Goal: Information Seeking & Learning: Learn about a topic

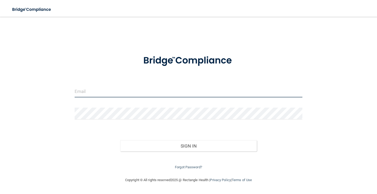
click at [86, 91] on input "email" at bounding box center [189, 91] width 228 height 12
type input "[EMAIL_ADDRESS][DOMAIN_NAME]"
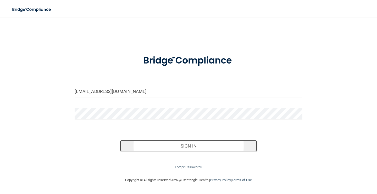
click at [163, 150] on button "Sign In" at bounding box center [188, 146] width 137 height 12
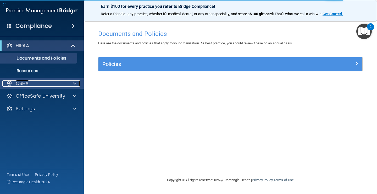
click at [72, 85] on div at bounding box center [73, 83] width 13 height 6
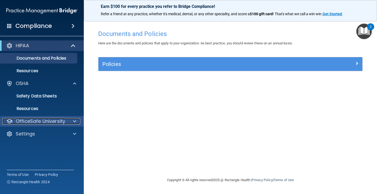
click at [66, 119] on div "OfficeSafe University" at bounding box center [34, 121] width 65 height 6
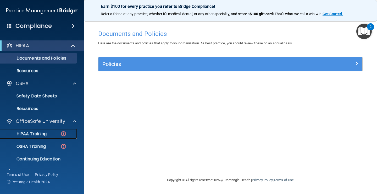
click at [41, 136] on p "HIPAA Training" at bounding box center [24, 133] width 43 height 5
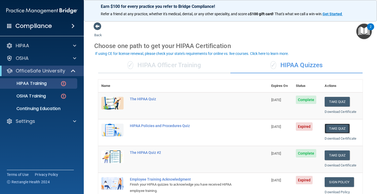
click at [334, 130] on button "Take Quiz" at bounding box center [337, 128] width 25 height 10
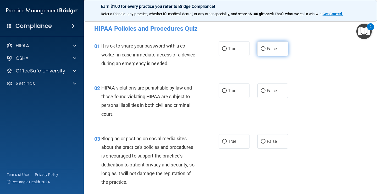
click at [268, 48] on span "False" at bounding box center [272, 48] width 10 height 5
click at [266, 48] on input "False" at bounding box center [263, 49] width 5 height 4
radio input "true"
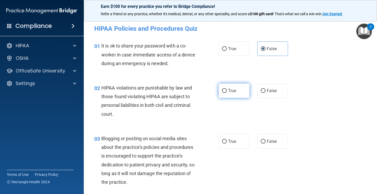
click at [224, 90] on input "True" at bounding box center [224, 91] width 5 height 4
radio input "true"
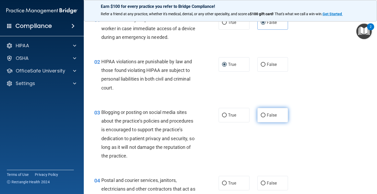
click at [269, 116] on span "False" at bounding box center [272, 114] width 10 height 5
click at [266, 116] on input "False" at bounding box center [263, 115] width 5 height 4
radio input "true"
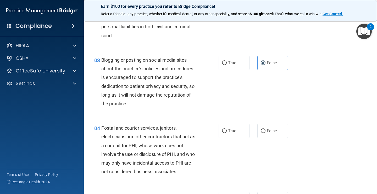
scroll to position [79, 0]
click at [223, 129] on input "True" at bounding box center [224, 131] width 5 height 4
radio input "true"
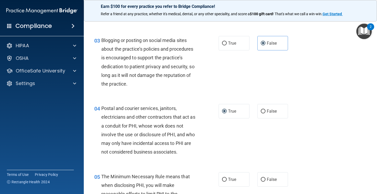
scroll to position [131, 0]
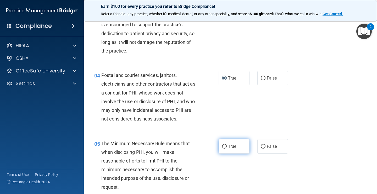
click at [231, 147] on span "True" at bounding box center [232, 146] width 8 height 5
click at [227, 147] on input "True" at bounding box center [224, 146] width 5 height 4
radio input "true"
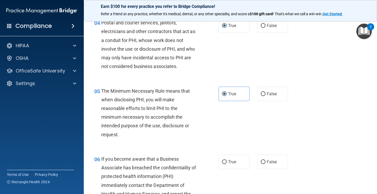
scroll to position [210, 0]
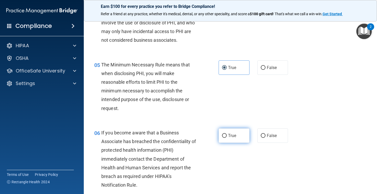
click at [221, 133] on label "True" at bounding box center [234, 135] width 31 height 14
click at [222, 134] on input "True" at bounding box center [224, 136] width 5 height 4
radio input "true"
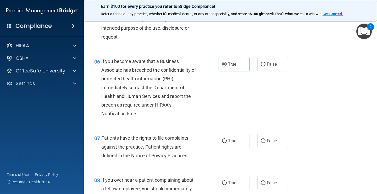
scroll to position [288, 0]
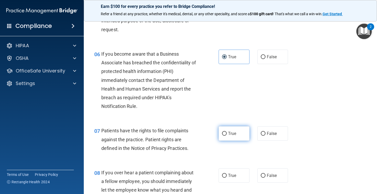
click at [220, 133] on label "True" at bounding box center [234, 133] width 31 height 14
click at [222, 133] on input "True" at bounding box center [224, 134] width 5 height 4
radio input "true"
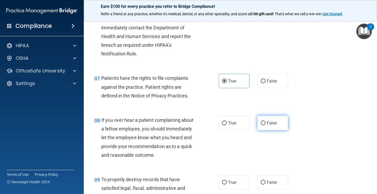
click at [268, 127] on label "False" at bounding box center [273, 123] width 31 height 14
click at [266, 125] on input "False" at bounding box center [263, 123] width 5 height 4
radio input "true"
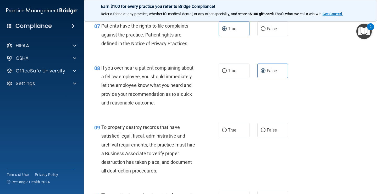
scroll to position [393, 0]
click at [236, 131] on label "True" at bounding box center [234, 129] width 31 height 14
click at [227, 131] on input "True" at bounding box center [224, 130] width 5 height 4
radio input "true"
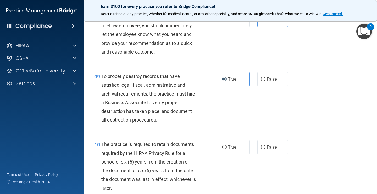
scroll to position [446, 0]
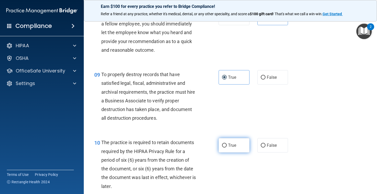
click at [224, 141] on label "True" at bounding box center [234, 145] width 31 height 14
click at [224, 143] on input "True" at bounding box center [224, 145] width 5 height 4
radio input "true"
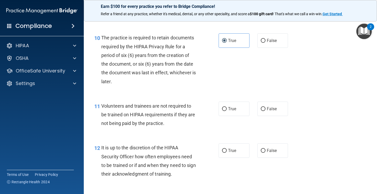
scroll to position [550, 0]
click at [271, 109] on span "False" at bounding box center [272, 108] width 10 height 5
click at [266, 109] on input "False" at bounding box center [263, 109] width 5 height 4
radio input "true"
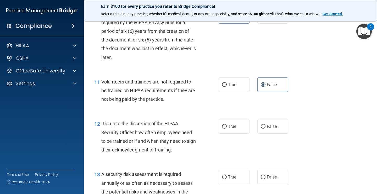
scroll to position [603, 0]
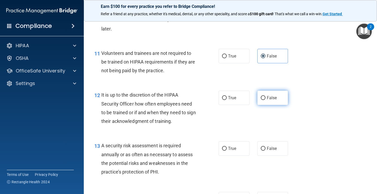
click at [263, 99] on input "False" at bounding box center [263, 98] width 5 height 4
radio input "true"
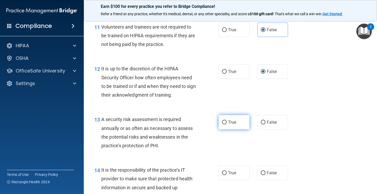
click at [228, 124] on span "True" at bounding box center [232, 122] width 8 height 5
click at [227, 124] on input "True" at bounding box center [224, 122] width 5 height 4
radio input "true"
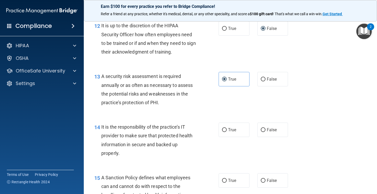
scroll to position [682, 0]
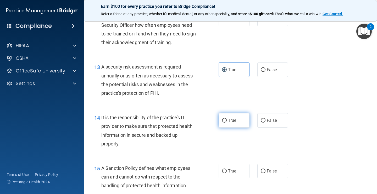
click at [223, 119] on input "True" at bounding box center [224, 120] width 5 height 4
radio input "true"
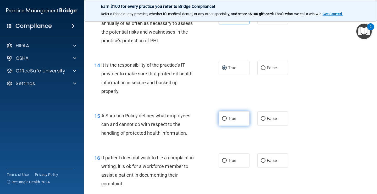
click at [225, 118] on label "True" at bounding box center [234, 118] width 31 height 14
click at [225, 118] on input "True" at bounding box center [224, 119] width 5 height 4
radio input "true"
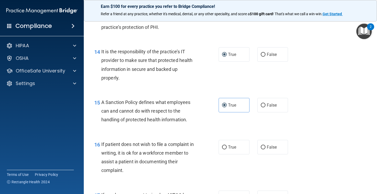
scroll to position [760, 0]
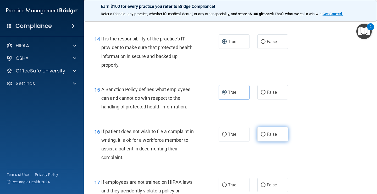
click at [262, 137] on label "False" at bounding box center [273, 134] width 31 height 14
click at [262, 136] on input "False" at bounding box center [263, 134] width 5 height 4
radio input "true"
click at [226, 135] on label "True" at bounding box center [234, 134] width 31 height 14
click at [226, 135] on input "True" at bounding box center [224, 134] width 5 height 4
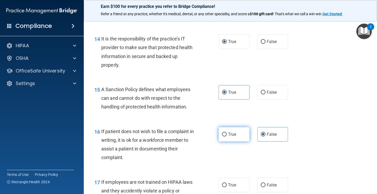
radio input "true"
radio input "false"
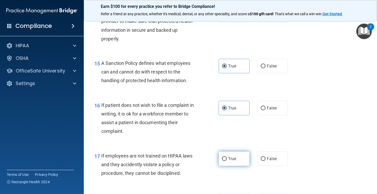
click at [228, 157] on span "True" at bounding box center [232, 158] width 8 height 5
click at [227, 157] on input "True" at bounding box center [224, 159] width 5 height 4
radio input "true"
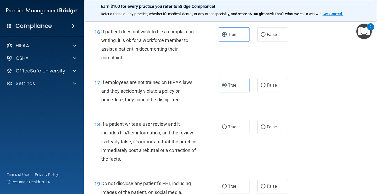
scroll to position [865, 0]
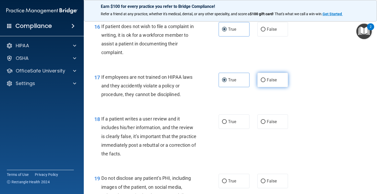
click at [261, 81] on input "False" at bounding box center [263, 80] width 5 height 4
radio input "true"
radio input "false"
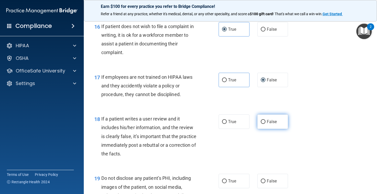
click at [267, 122] on span "False" at bounding box center [272, 121] width 10 height 5
click at [266, 122] on input "False" at bounding box center [263, 122] width 5 height 4
radio input "true"
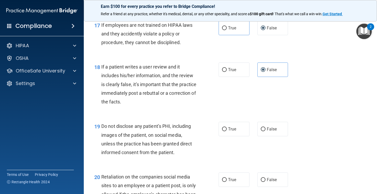
scroll to position [917, 0]
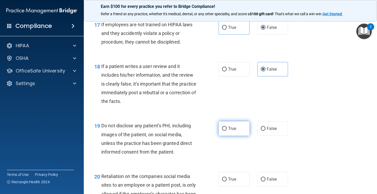
click at [228, 128] on span "True" at bounding box center [232, 128] width 8 height 5
click at [227, 128] on input "True" at bounding box center [224, 129] width 5 height 4
radio input "true"
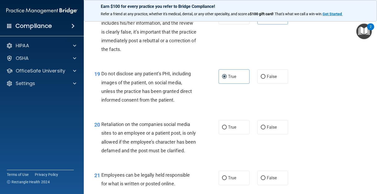
scroll to position [970, 0]
click at [228, 126] on span "True" at bounding box center [232, 126] width 8 height 5
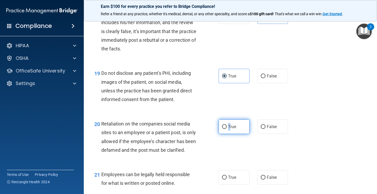
click at [222, 126] on input "True" at bounding box center [224, 127] width 5 height 4
radio input "true"
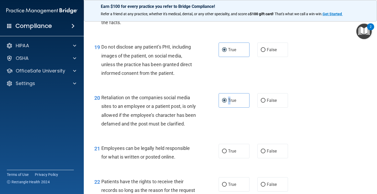
scroll to position [1022, 0]
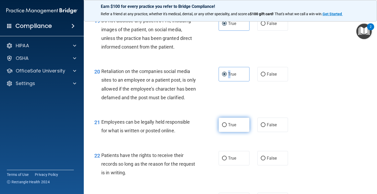
click at [222, 127] on input "True" at bounding box center [224, 125] width 5 height 4
radio input "true"
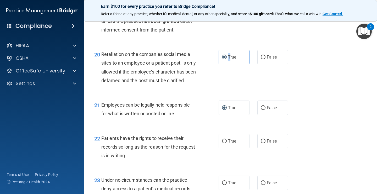
scroll to position [1049, 0]
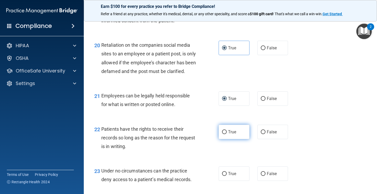
click at [233, 134] on span "True" at bounding box center [232, 131] width 8 height 5
click at [227, 134] on input "True" at bounding box center [224, 132] width 5 height 4
radio input "true"
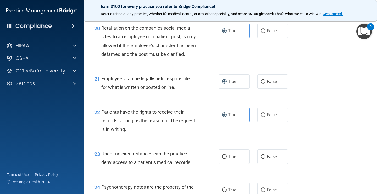
scroll to position [1075, 0]
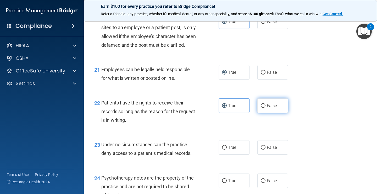
click at [258, 113] on label "False" at bounding box center [273, 105] width 31 height 14
click at [261, 108] on input "False" at bounding box center [263, 106] width 5 height 4
radio input "true"
radio input "false"
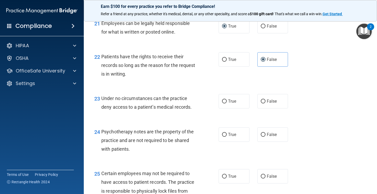
scroll to position [1127, 0]
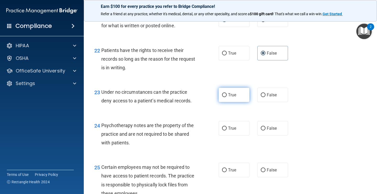
click at [226, 102] on label "True" at bounding box center [234, 95] width 31 height 14
click at [226, 97] on input "True" at bounding box center [224, 95] width 5 height 4
radio input "true"
click at [224, 130] on input "True" at bounding box center [224, 128] width 5 height 4
radio input "true"
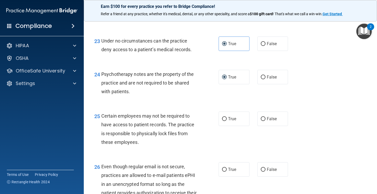
scroll to position [1180, 0]
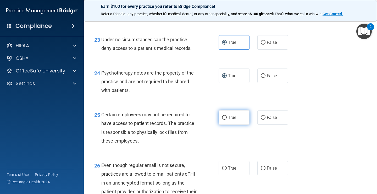
click at [222, 120] on input "True" at bounding box center [224, 118] width 5 height 4
radio input "true"
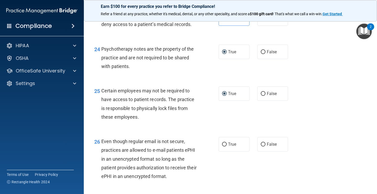
scroll to position [1232, 0]
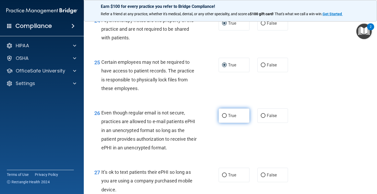
click at [230, 118] on label "True" at bounding box center [234, 115] width 31 height 14
click at [227, 118] on input "True" at bounding box center [224, 116] width 5 height 4
radio input "true"
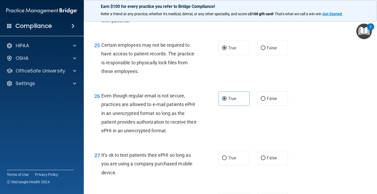
scroll to position [1258, 0]
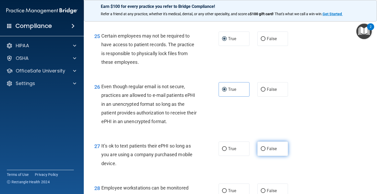
click at [267, 151] on span "False" at bounding box center [272, 148] width 10 height 5
click at [266, 151] on input "False" at bounding box center [263, 149] width 5 height 4
radio input "true"
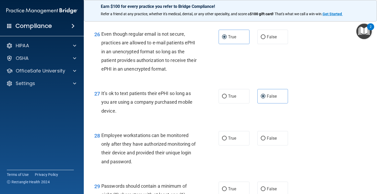
scroll to position [1337, 0]
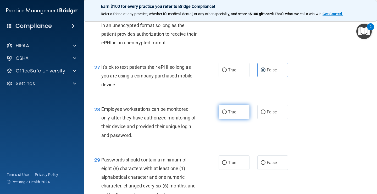
click at [228, 114] on span "True" at bounding box center [232, 111] width 8 height 5
click at [227, 114] on input "True" at bounding box center [224, 112] width 5 height 4
radio input "true"
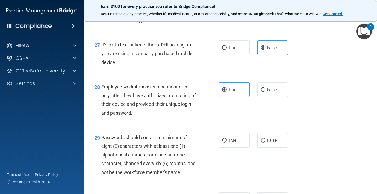
scroll to position [1389, 0]
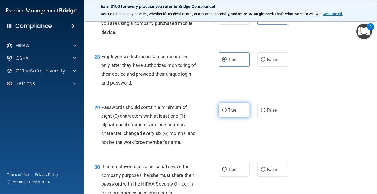
click at [222, 112] on input "True" at bounding box center [224, 110] width 5 height 4
radio input "true"
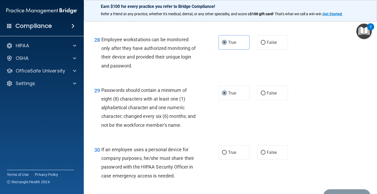
scroll to position [1415, 0]
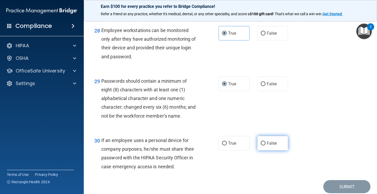
click at [267, 145] on span "False" at bounding box center [272, 142] width 10 height 5
click at [266, 145] on input "False" at bounding box center [263, 143] width 5 height 4
radio input "true"
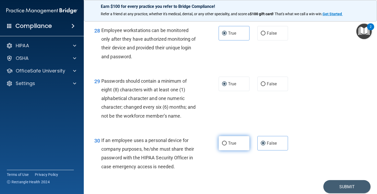
scroll to position [1444, 0]
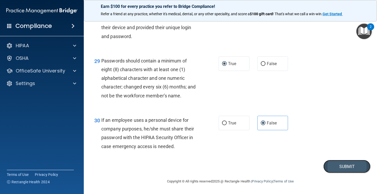
click at [332, 166] on button "Submit" at bounding box center [347, 166] width 47 height 13
click at [350, 166] on button "Submit" at bounding box center [347, 166] width 47 height 13
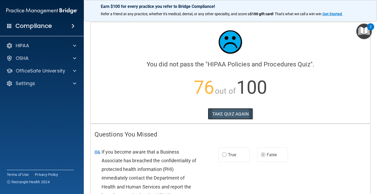
click at [224, 116] on button "TAKE QUIZ AGAIN" at bounding box center [230, 114] width 45 height 12
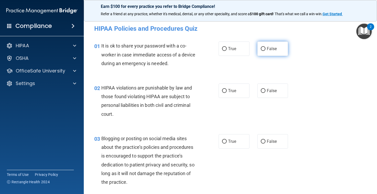
click at [262, 47] on input "False" at bounding box center [263, 49] width 5 height 4
radio input "true"
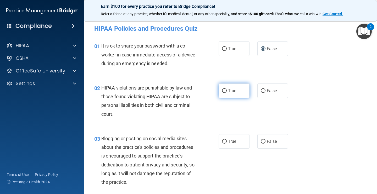
click at [225, 91] on input "True" at bounding box center [224, 91] width 5 height 4
radio input "true"
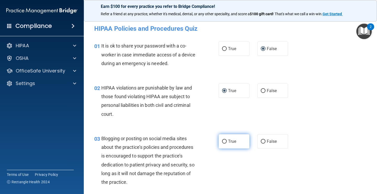
click at [222, 140] on input "True" at bounding box center [224, 141] width 5 height 4
radio input "true"
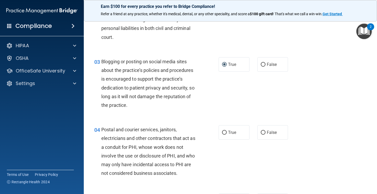
scroll to position [79, 0]
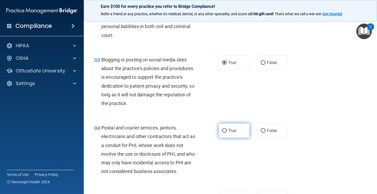
click at [222, 130] on input "True" at bounding box center [224, 131] width 5 height 4
radio input "true"
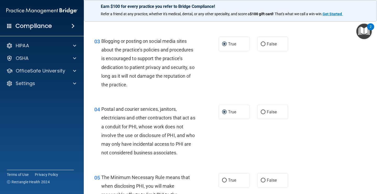
scroll to position [131, 0]
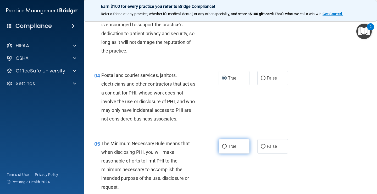
click at [224, 146] on input "True" at bounding box center [224, 146] width 5 height 4
radio input "true"
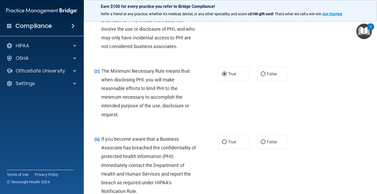
scroll to position [210, 0]
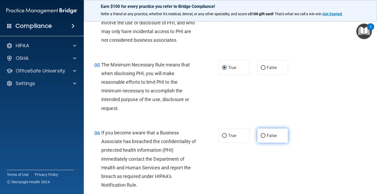
click at [261, 137] on input "False" at bounding box center [263, 136] width 5 height 4
radio input "true"
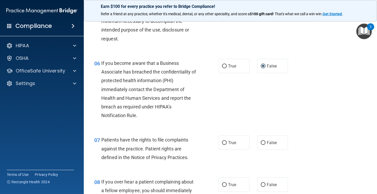
scroll to position [288, 0]
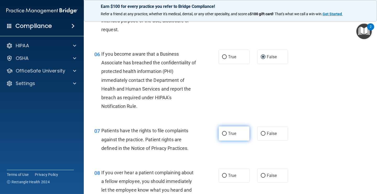
click at [225, 132] on input "True" at bounding box center [224, 134] width 5 height 4
radio input "true"
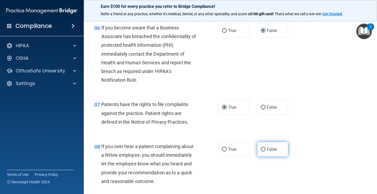
click at [262, 148] on input "False" at bounding box center [263, 149] width 5 height 4
radio input "true"
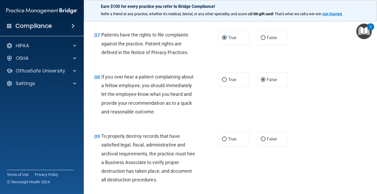
scroll to position [393, 0]
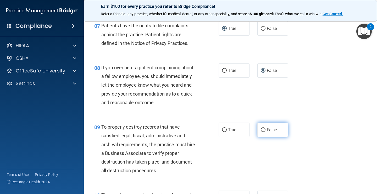
click at [261, 129] on input "False" at bounding box center [263, 130] width 5 height 4
radio input "true"
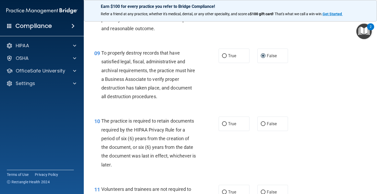
scroll to position [472, 0]
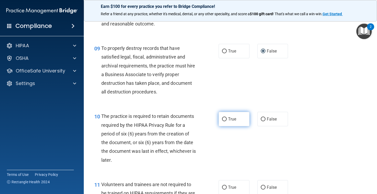
click at [223, 121] on input "True" at bounding box center [224, 119] width 5 height 4
radio input "true"
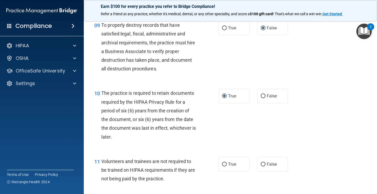
scroll to position [524, 0]
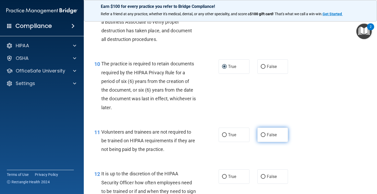
click at [261, 134] on input "False" at bounding box center [263, 135] width 5 height 4
radio input "true"
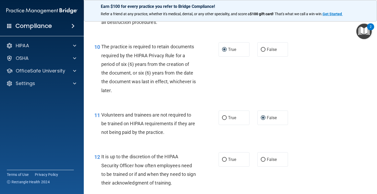
scroll to position [577, 0]
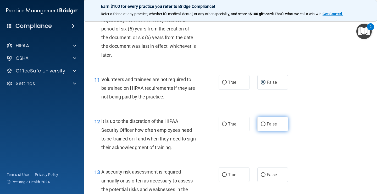
click at [261, 126] on input "False" at bounding box center [263, 124] width 5 height 4
radio input "true"
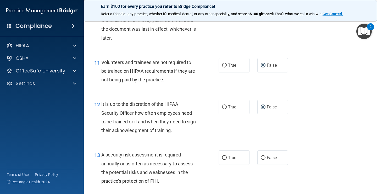
scroll to position [603, 0]
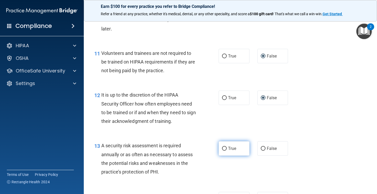
click at [225, 148] on label "True" at bounding box center [234, 148] width 31 height 14
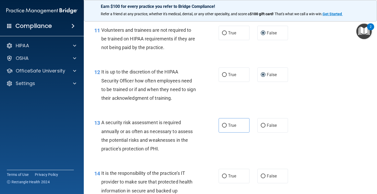
scroll to position [655, 0]
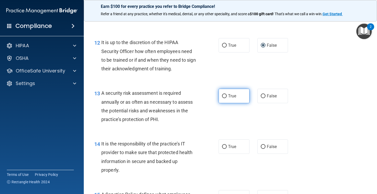
click at [222, 96] on input "True" at bounding box center [224, 96] width 5 height 4
radio input "true"
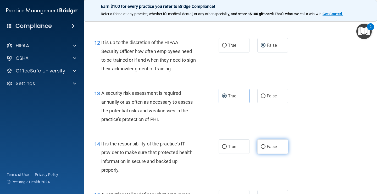
click at [264, 147] on label "False" at bounding box center [273, 146] width 31 height 14
click at [264, 147] on input "False" at bounding box center [263, 147] width 5 height 4
radio input "true"
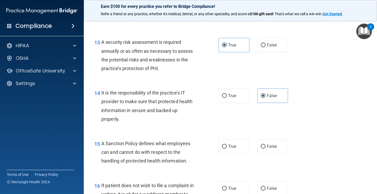
scroll to position [708, 0]
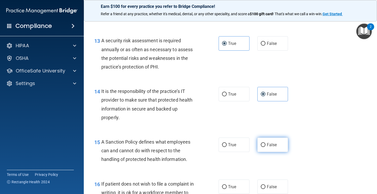
click at [262, 145] on input "False" at bounding box center [263, 145] width 5 height 4
radio input "true"
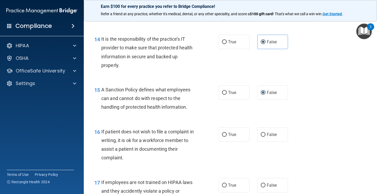
scroll to position [760, 0]
click at [258, 134] on label "False" at bounding box center [273, 134] width 31 height 14
click at [261, 134] on input "False" at bounding box center [263, 134] width 5 height 4
radio input "true"
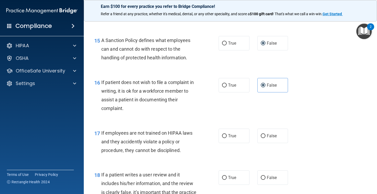
scroll to position [813, 0]
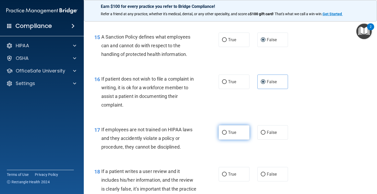
click at [222, 134] on input "True" at bounding box center [224, 133] width 5 height 4
radio input "true"
click at [261, 133] on input "False" at bounding box center [263, 133] width 5 height 4
radio input "true"
radio input "false"
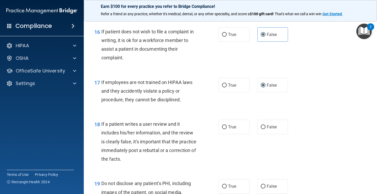
scroll to position [865, 0]
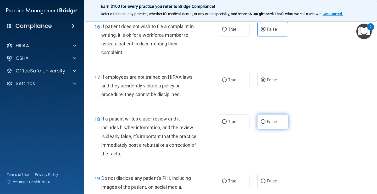
click at [262, 121] on input "False" at bounding box center [263, 122] width 5 height 4
radio input "true"
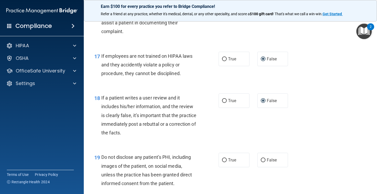
scroll to position [917, 0]
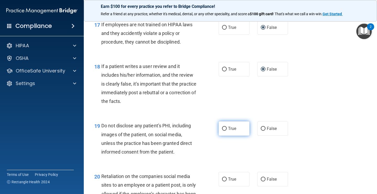
click at [224, 130] on input "True" at bounding box center [224, 129] width 5 height 4
radio input "true"
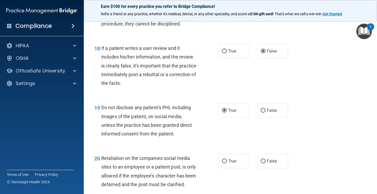
scroll to position [970, 0]
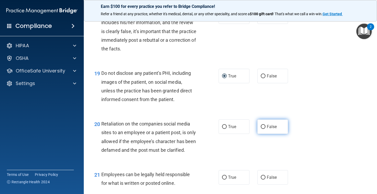
click at [263, 129] on label "False" at bounding box center [273, 126] width 31 height 14
click at [263, 129] on input "False" at bounding box center [263, 127] width 5 height 4
radio input "true"
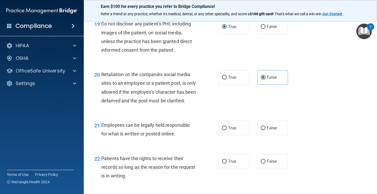
scroll to position [1022, 0]
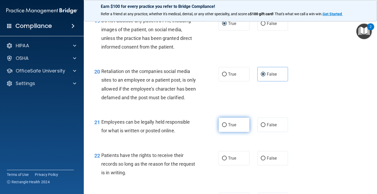
click at [224, 132] on label "True" at bounding box center [234, 124] width 31 height 14
click at [224, 127] on input "True" at bounding box center [224, 125] width 5 height 4
radio input "true"
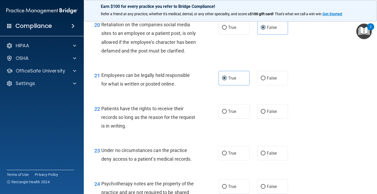
scroll to position [1049, 0]
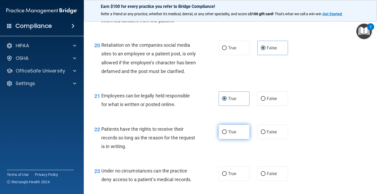
click at [225, 134] on input "True" at bounding box center [224, 132] width 5 height 4
radio input "true"
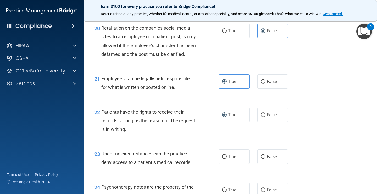
scroll to position [1075, 0]
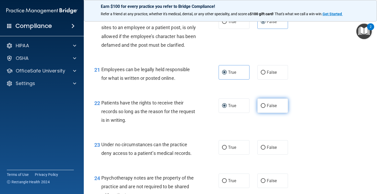
click at [261, 108] on input "False" at bounding box center [263, 106] width 5 height 4
radio input "true"
radio input "false"
click at [262, 149] on input "False" at bounding box center [263, 147] width 5 height 4
radio input "true"
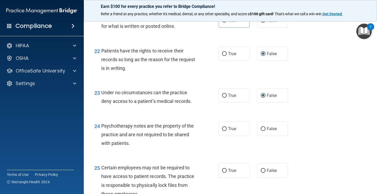
scroll to position [1127, 0]
click at [224, 130] on input "True" at bounding box center [224, 128] width 5 height 4
radio input "true"
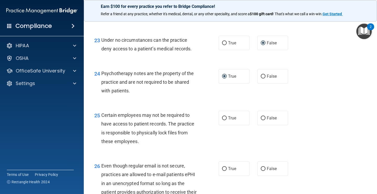
scroll to position [1180, 0]
click at [222, 120] on input "True" at bounding box center [224, 118] width 5 height 4
radio input "true"
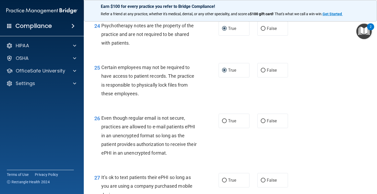
scroll to position [1232, 0]
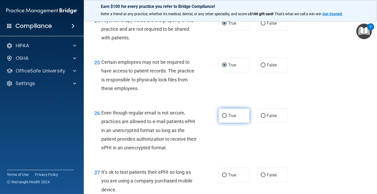
click at [226, 123] on label "True" at bounding box center [234, 115] width 31 height 14
click at [226, 118] on input "True" at bounding box center [224, 116] width 5 height 4
radio input "true"
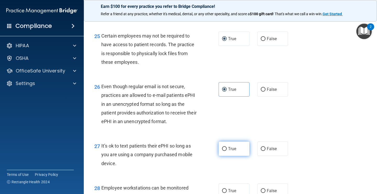
click at [228, 151] on span "True" at bounding box center [232, 148] width 8 height 5
click at [226, 151] on input "True" at bounding box center [224, 149] width 5 height 4
radio input "true"
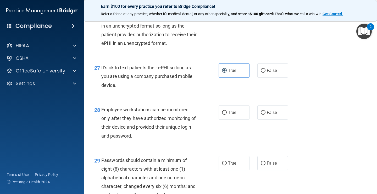
scroll to position [1337, 0]
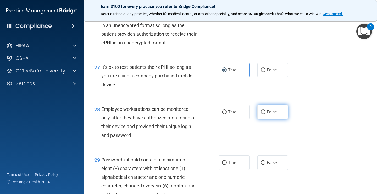
click at [261, 114] on input "False" at bounding box center [263, 112] width 5 height 4
radio input "true"
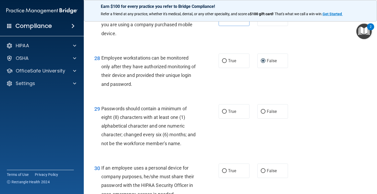
scroll to position [1389, 0]
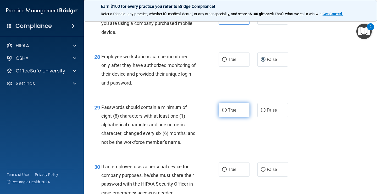
click at [223, 112] on input "True" at bounding box center [224, 110] width 5 height 4
radio input "true"
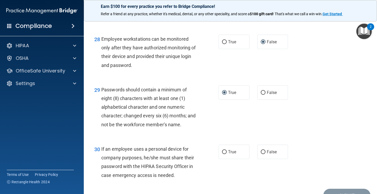
scroll to position [1442, 0]
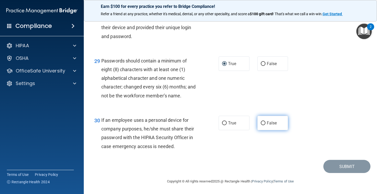
click at [261, 125] on input "False" at bounding box center [263, 123] width 5 height 4
radio input "true"
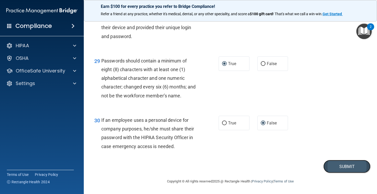
click at [337, 166] on button "Submit" at bounding box center [347, 166] width 47 height 13
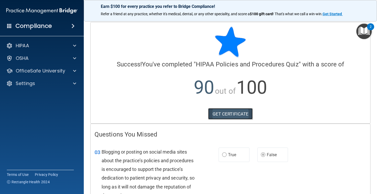
click at [223, 116] on link "GET CERTIFICATE" at bounding box center [230, 114] width 45 height 12
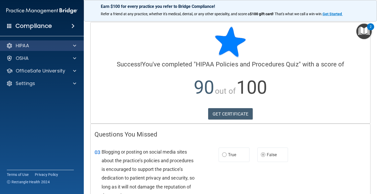
click at [53, 42] on div "HIPAA" at bounding box center [42, 45] width 84 height 10
click at [76, 44] on span at bounding box center [74, 45] width 3 height 6
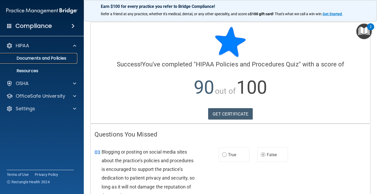
click at [60, 56] on p "Documents and Policies" at bounding box center [39, 58] width 72 height 5
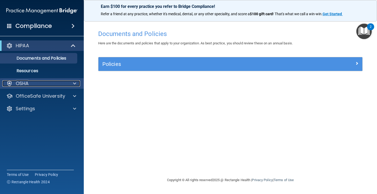
drag, startPoint x: 30, startPoint y: 84, endPoint x: 44, endPoint y: 90, distance: 15.3
click at [30, 84] on div "OSHA" at bounding box center [34, 83] width 65 height 6
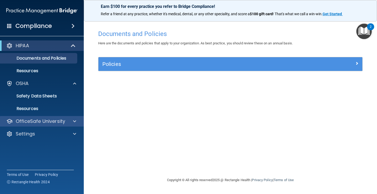
click at [56, 117] on div "OfficeSafe University" at bounding box center [42, 121] width 84 height 10
click at [74, 117] on div "OfficeSafe University" at bounding box center [42, 121] width 84 height 10
click at [74, 122] on span at bounding box center [74, 121] width 3 height 6
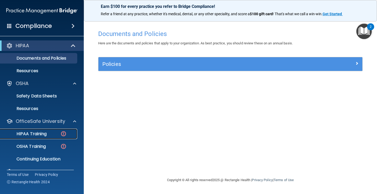
click at [48, 132] on div "HIPAA Training" at bounding box center [39, 133] width 72 height 5
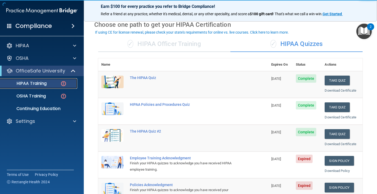
scroll to position [79, 0]
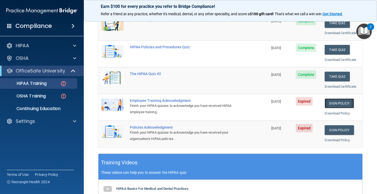
click at [332, 102] on link "Sign Policy" at bounding box center [339, 103] width 29 height 10
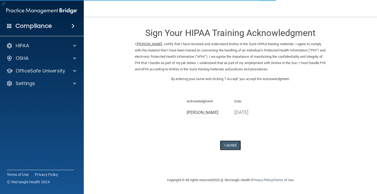
click at [232, 145] on button "I Agree" at bounding box center [230, 145] width 21 height 10
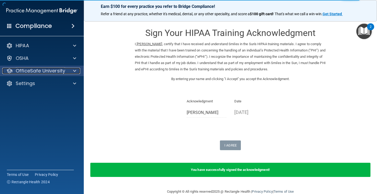
click at [42, 71] on p "OfficeSafe University" at bounding box center [41, 71] width 50 height 6
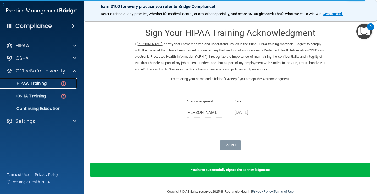
click at [41, 87] on link "HIPAA Training" at bounding box center [36, 83] width 83 height 10
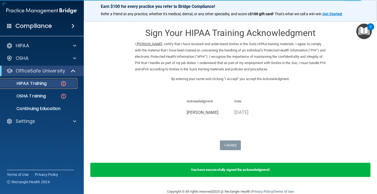
click at [44, 83] on p "HIPAA Training" at bounding box center [24, 83] width 43 height 5
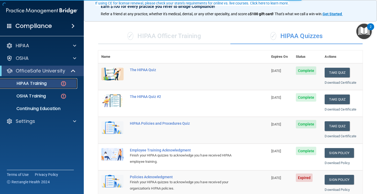
scroll to position [79, 0]
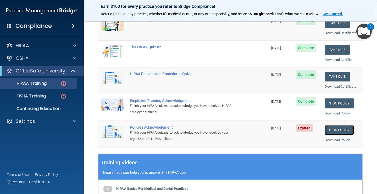
click at [336, 132] on link "Sign Policy" at bounding box center [339, 130] width 29 height 10
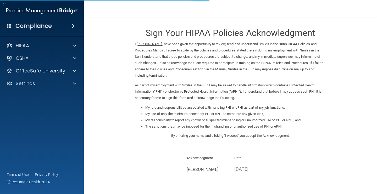
scroll to position [46, 0]
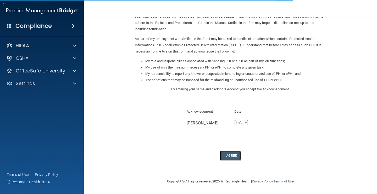
click at [227, 154] on button "I Agree" at bounding box center [230, 155] width 21 height 10
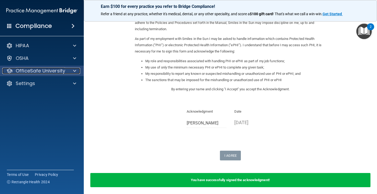
click at [68, 71] on div at bounding box center [73, 71] width 13 height 6
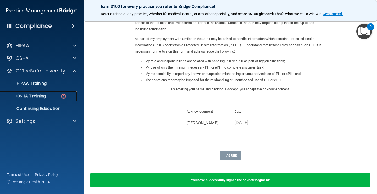
click at [43, 93] on p "OSHA Training" at bounding box center [24, 95] width 42 height 5
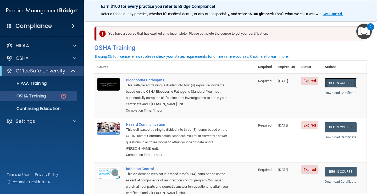
click at [341, 82] on link "Begin Course" at bounding box center [341, 83] width 32 height 10
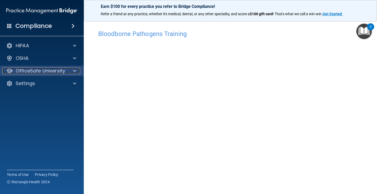
click at [59, 69] on p "OfficeSafe University" at bounding box center [41, 71] width 50 height 6
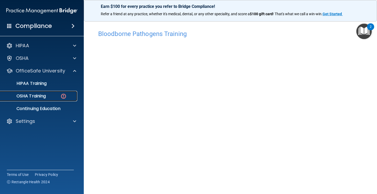
click at [49, 93] on link "OSHA Training" at bounding box center [36, 96] width 83 height 10
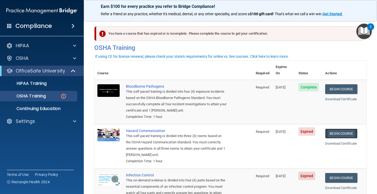
click at [337, 128] on link "Begin Course" at bounding box center [342, 133] width 32 height 10
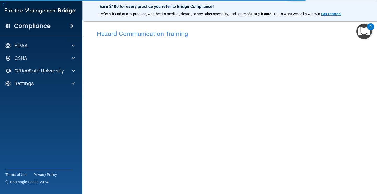
scroll to position [3, 0]
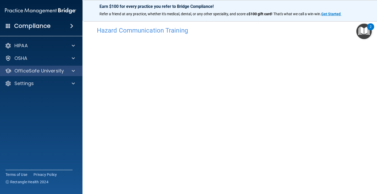
click at [61, 74] on div "OfficeSafe University" at bounding box center [41, 71] width 84 height 10
click at [72, 72] on span at bounding box center [73, 71] width 3 height 6
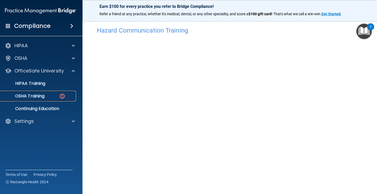
click at [36, 95] on p "OSHA Training" at bounding box center [23, 95] width 42 height 5
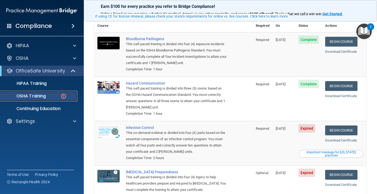
scroll to position [56, 0]
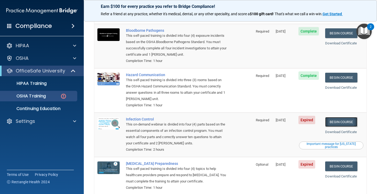
click at [338, 117] on link "Begin Course" at bounding box center [342, 122] width 32 height 10
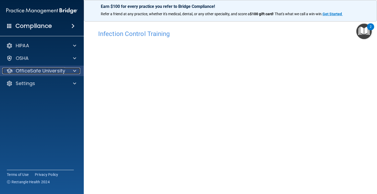
click at [67, 69] on div at bounding box center [73, 71] width 13 height 6
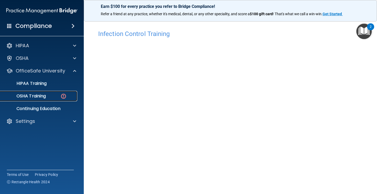
click at [43, 93] on p "OSHA Training" at bounding box center [24, 95] width 42 height 5
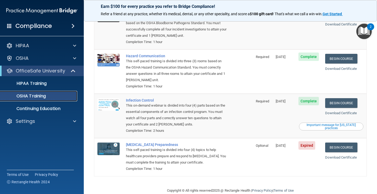
scroll to position [64, 0]
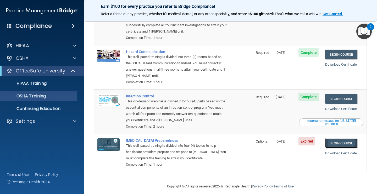
click at [342, 139] on link "Begin Course" at bounding box center [342, 143] width 32 height 10
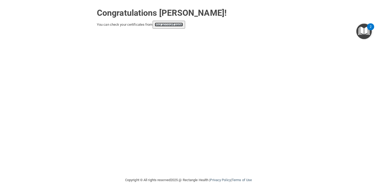
click at [165, 26] on link "your account page!" at bounding box center [169, 25] width 29 height 4
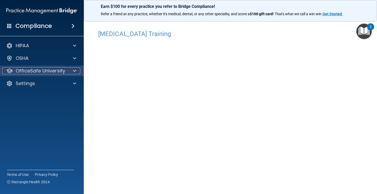
click at [40, 69] on p "OfficeSafe University" at bounding box center [41, 71] width 50 height 6
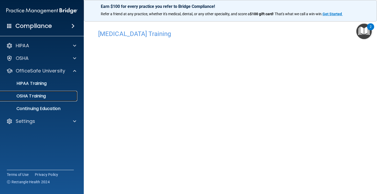
click at [40, 96] on p "OSHA Training" at bounding box center [24, 95] width 42 height 5
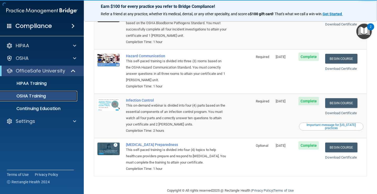
scroll to position [64, 0]
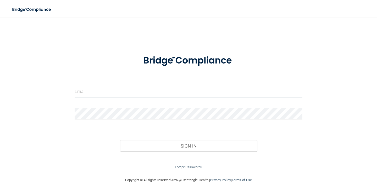
click at [90, 87] on input "email" at bounding box center [189, 91] width 228 height 12
